Goal: Task Accomplishment & Management: Manage account settings

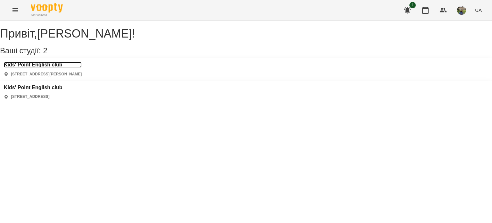
click at [64, 68] on h3 "Kids' Point English club" at bounding box center [43, 65] width 78 height 6
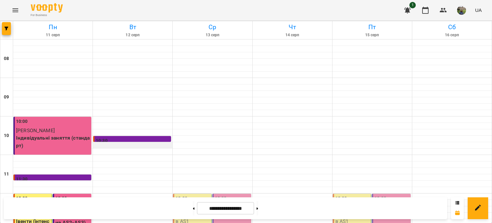
scroll to position [89, 0]
click at [192, 209] on p "Івенти - інтенсив АS1" at bounding box center [193, 216] width 35 height 15
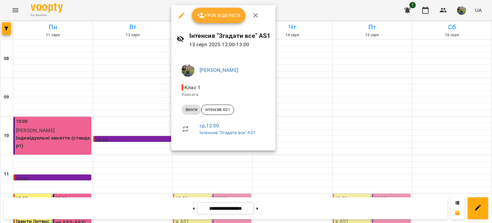
click at [33, 136] on div at bounding box center [246, 111] width 492 height 223
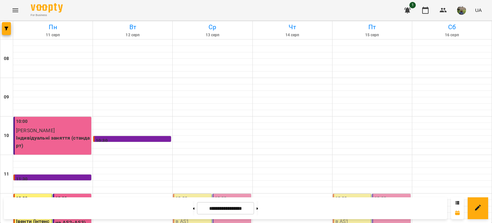
click at [33, 217] on p "Івенти (інтенсив АS1)" at bounding box center [33, 224] width 35 height 15
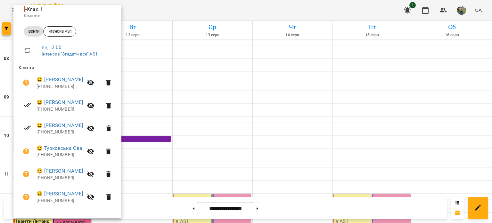
scroll to position [79, 0]
